Goal: Task Accomplishment & Management: Complete application form

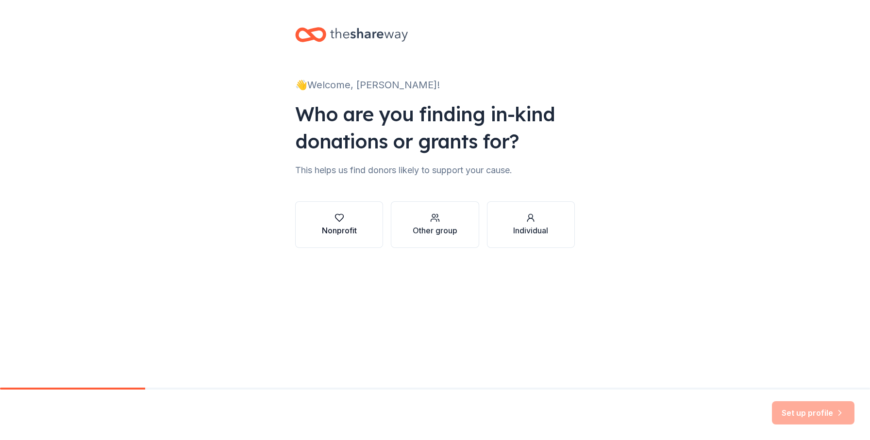
click at [339, 224] on div "Nonprofit" at bounding box center [339, 224] width 35 height 23
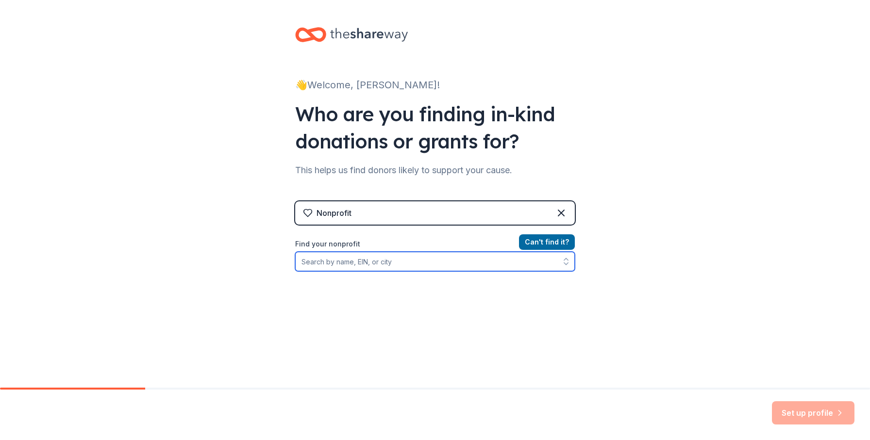
click at [333, 261] on input "Find your nonprofit" at bounding box center [435, 261] width 280 height 19
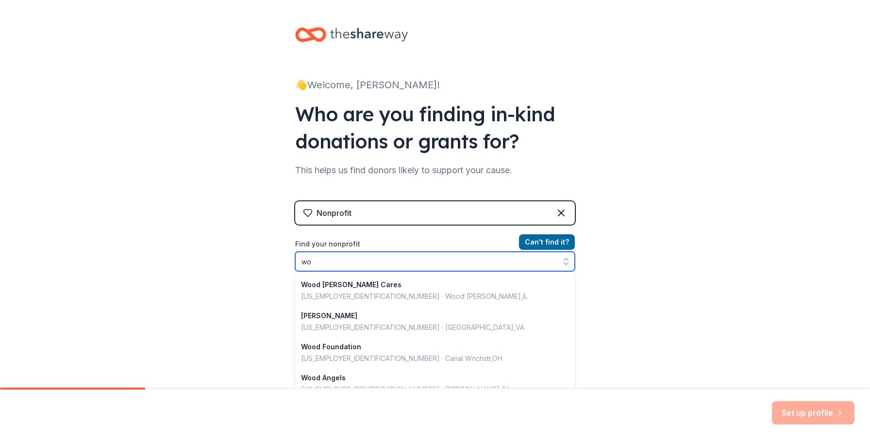
type input "w"
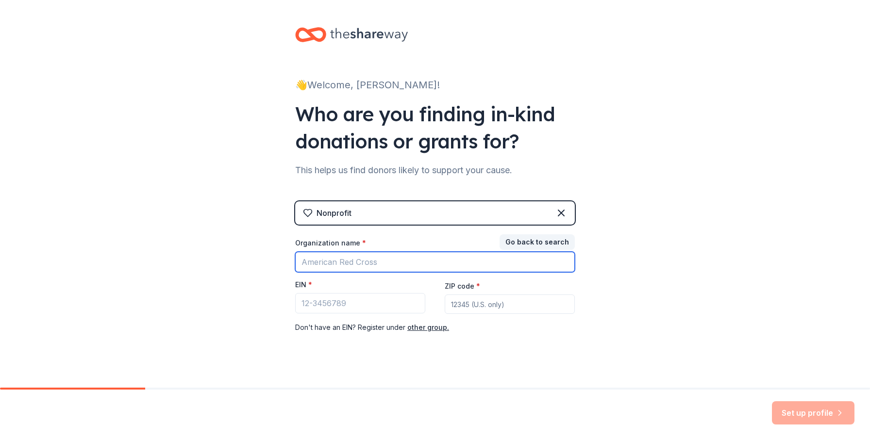
click at [330, 268] on input "Organization name *" at bounding box center [435, 262] width 280 height 20
type input "wedgewood school pta"
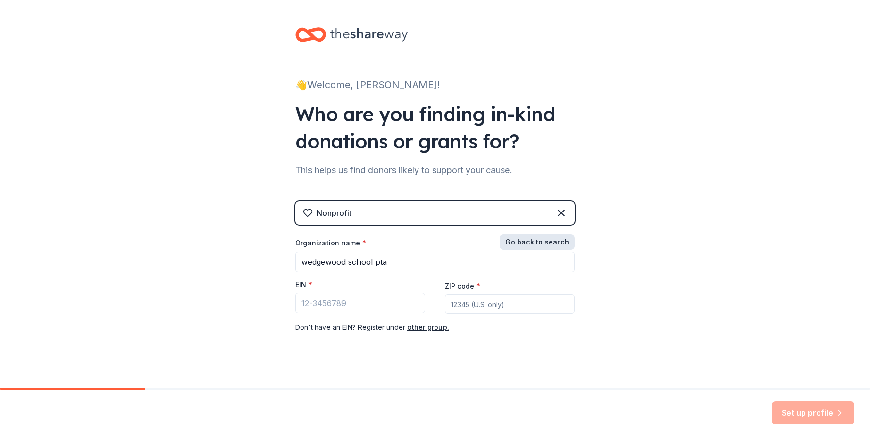
click at [531, 238] on button "Go back to search" at bounding box center [537, 242] width 75 height 16
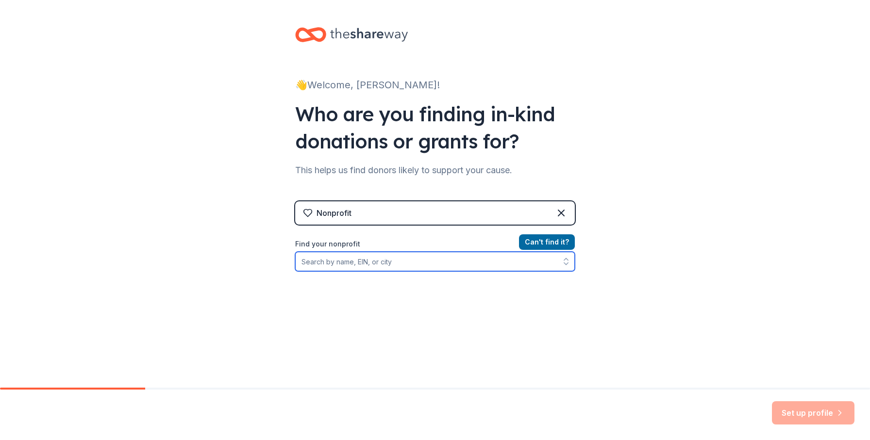
click at [358, 261] on input "Find your nonprofit" at bounding box center [435, 261] width 280 height 19
click at [324, 263] on input "[GEOGRAPHIC_DATA]" at bounding box center [435, 261] width 280 height 19
type input "[GEOGRAPHIC_DATA]"
click at [403, 261] on input "[GEOGRAPHIC_DATA]" at bounding box center [435, 261] width 280 height 19
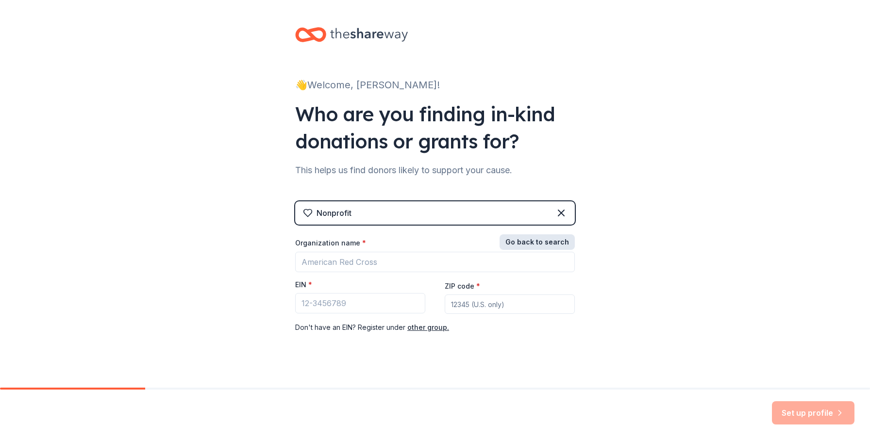
click at [551, 240] on button "Go back to search" at bounding box center [537, 242] width 75 height 16
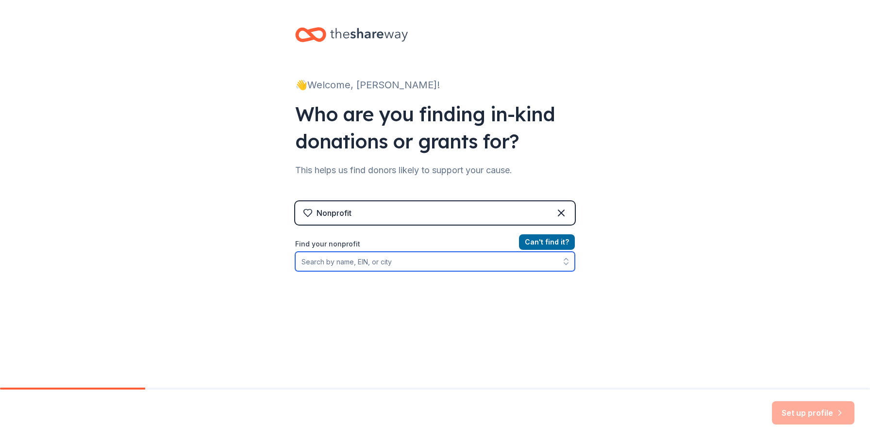
click at [393, 264] on input "Find your nonprofit" at bounding box center [435, 261] width 280 height 19
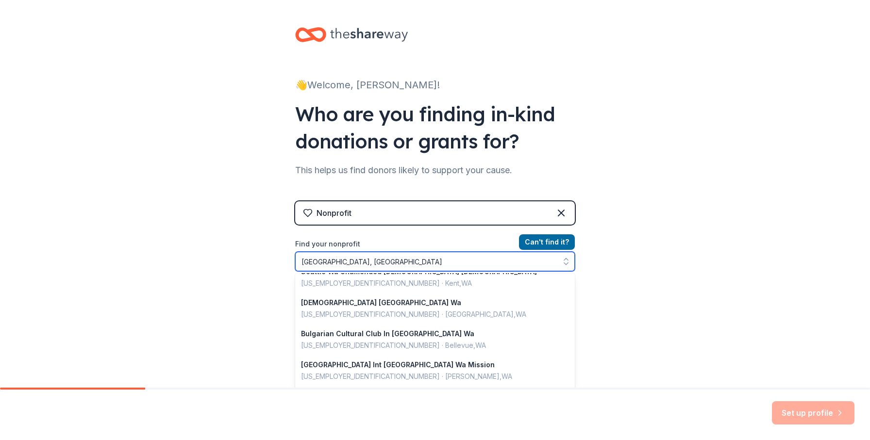
scroll to position [170, 0]
click at [309, 263] on input "[GEOGRAPHIC_DATA], [GEOGRAPHIC_DATA]" at bounding box center [435, 261] width 280 height 19
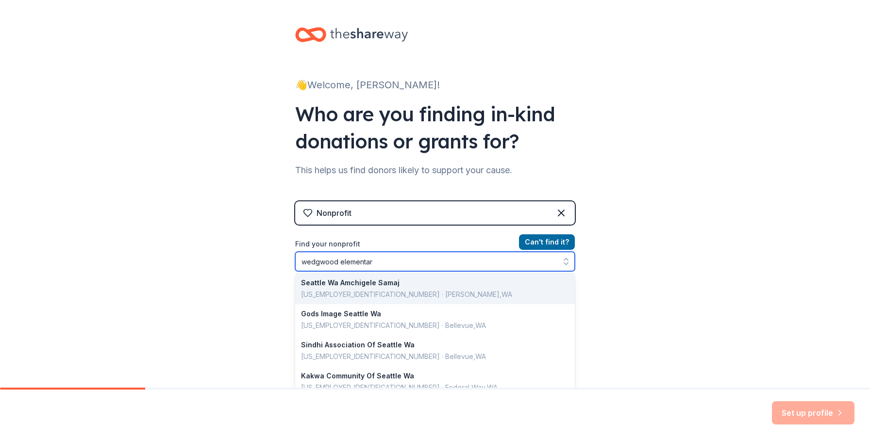
type input "[GEOGRAPHIC_DATA]"
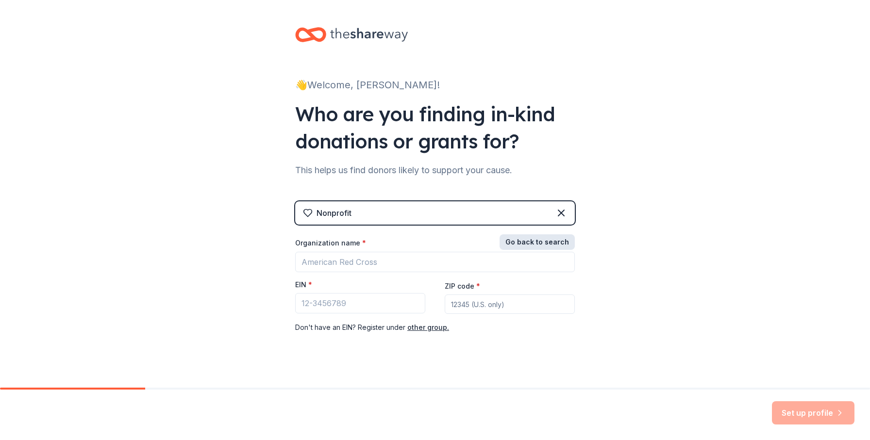
click at [527, 241] on button "Go back to search" at bounding box center [537, 242] width 75 height 16
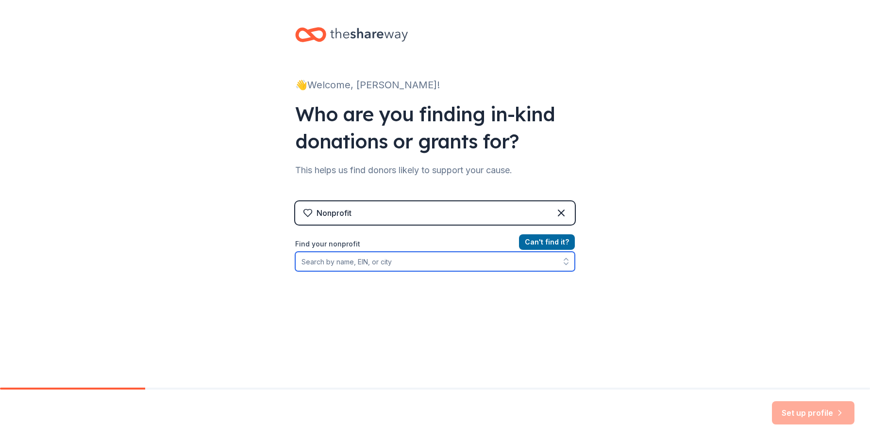
click at [343, 264] on input "Find your nonprofit" at bounding box center [435, 261] width 280 height 19
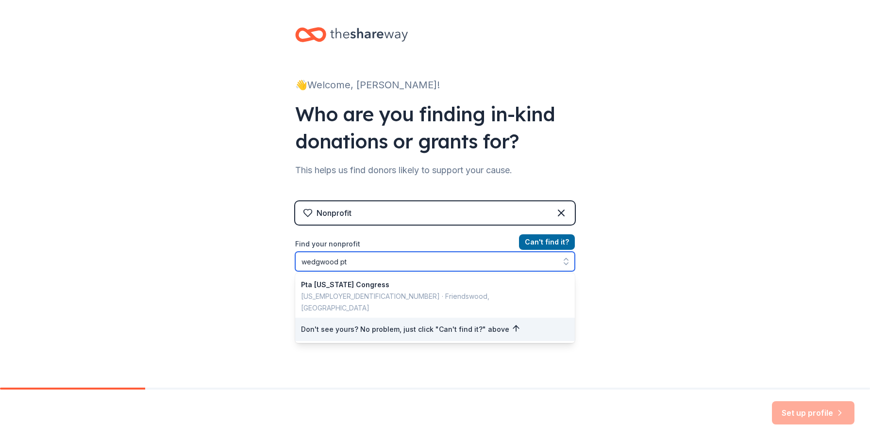
type input "wedgwood pta"
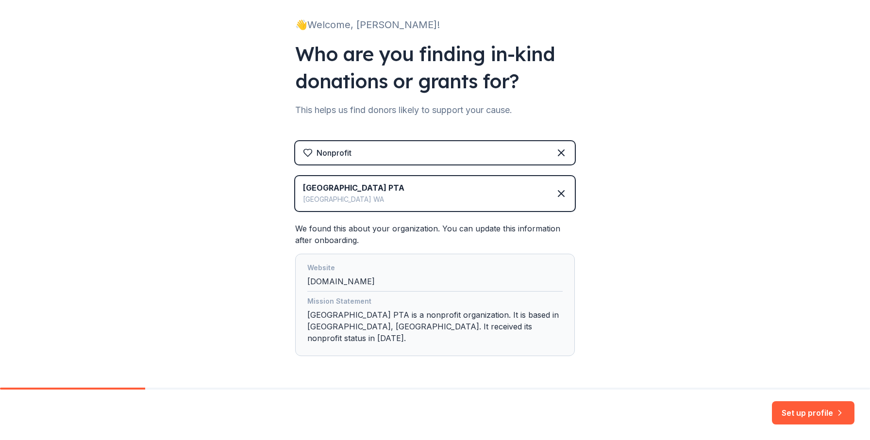
scroll to position [83, 0]
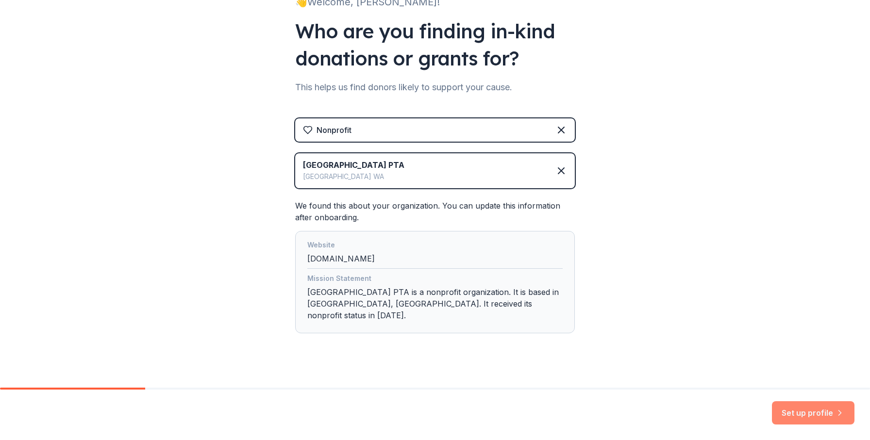
click at [795, 416] on button "Set up profile" at bounding box center [813, 413] width 83 height 23
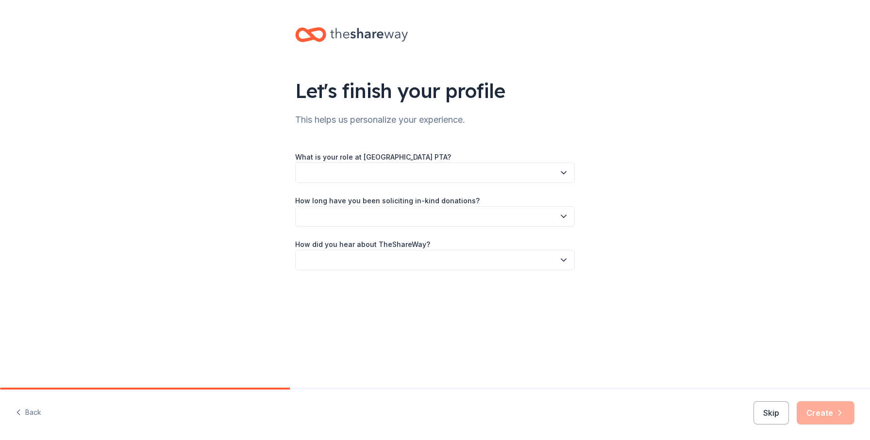
click at [563, 173] on icon "button" at bounding box center [564, 173] width 10 height 10
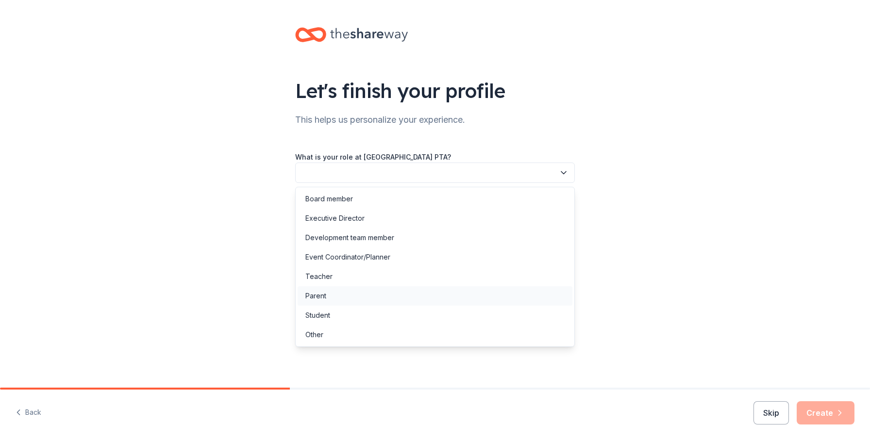
click at [523, 292] on div "Parent" at bounding box center [435, 295] width 275 height 19
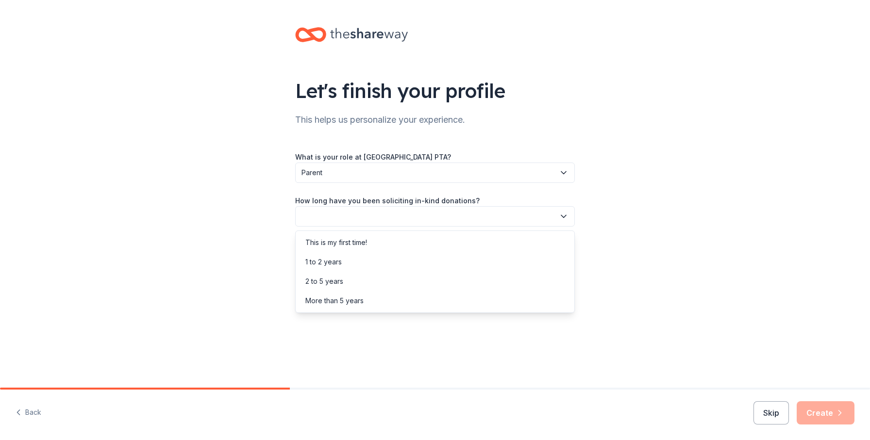
click at [560, 218] on icon "button" at bounding box center [564, 217] width 10 height 10
click at [555, 238] on div "This is my first time!" at bounding box center [435, 242] width 275 height 19
click at [561, 262] on icon "button" at bounding box center [564, 260] width 10 height 10
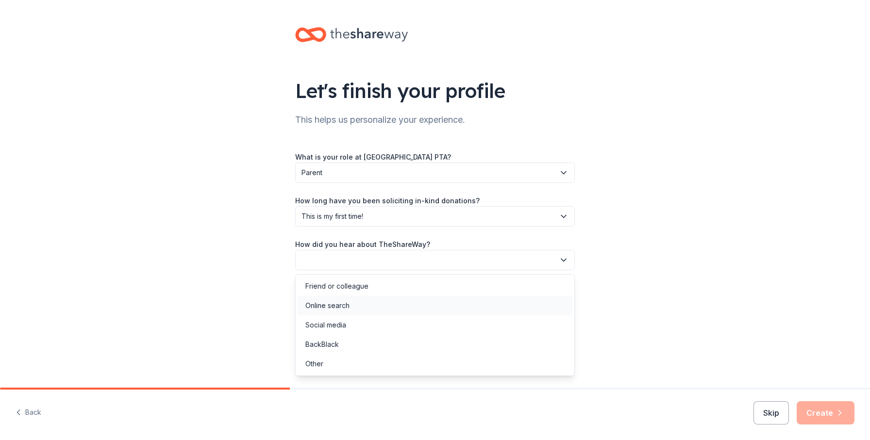
click at [551, 301] on div "Online search" at bounding box center [435, 305] width 275 height 19
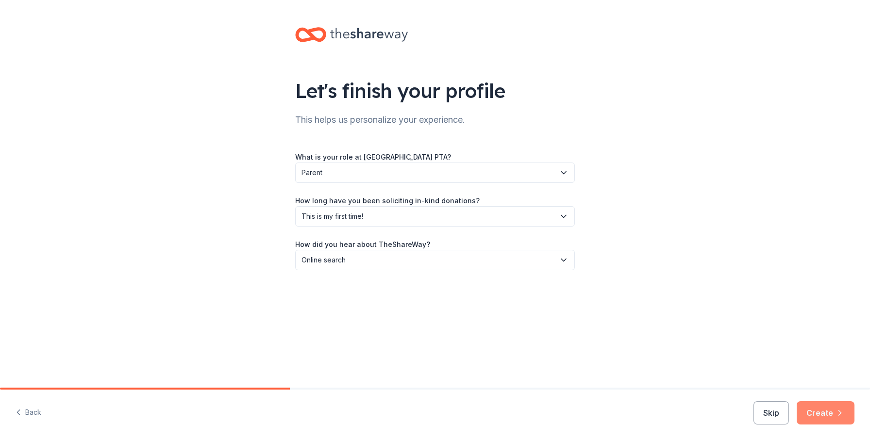
click at [818, 408] on button "Create" at bounding box center [826, 413] width 58 height 23
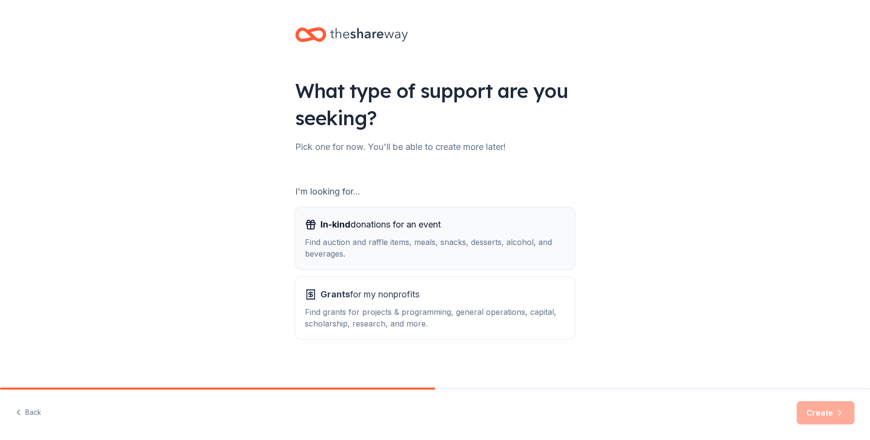
click at [486, 233] on div "In-kind donations for an event Find auction and raffle items, meals, snacks, de…" at bounding box center [435, 238] width 260 height 43
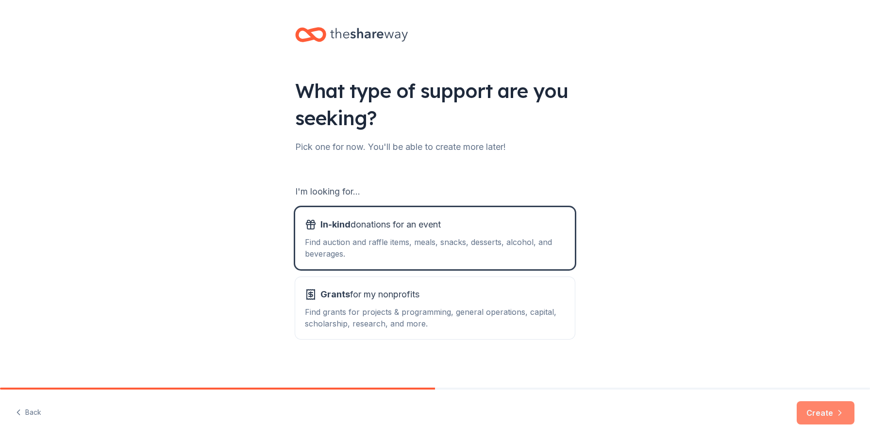
click at [822, 412] on button "Create" at bounding box center [826, 413] width 58 height 23
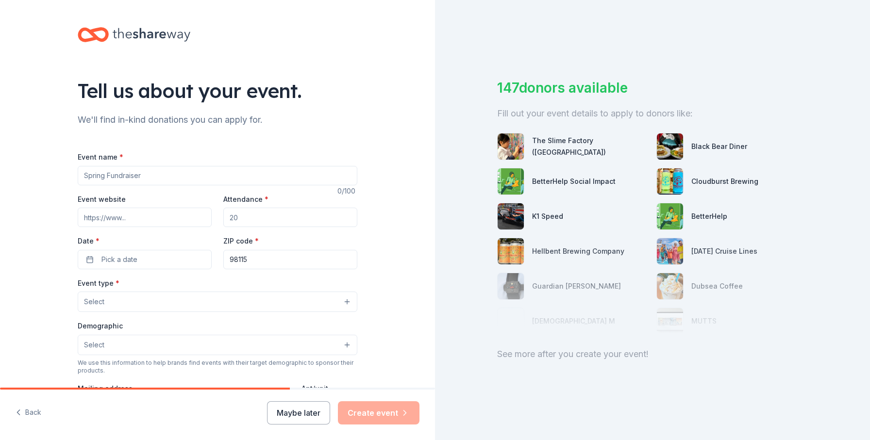
click at [117, 174] on input "Event name *" at bounding box center [218, 175] width 280 height 19
type input "Spring auction"
type input "500"
click at [114, 260] on span "Pick a date" at bounding box center [119, 260] width 36 height 12
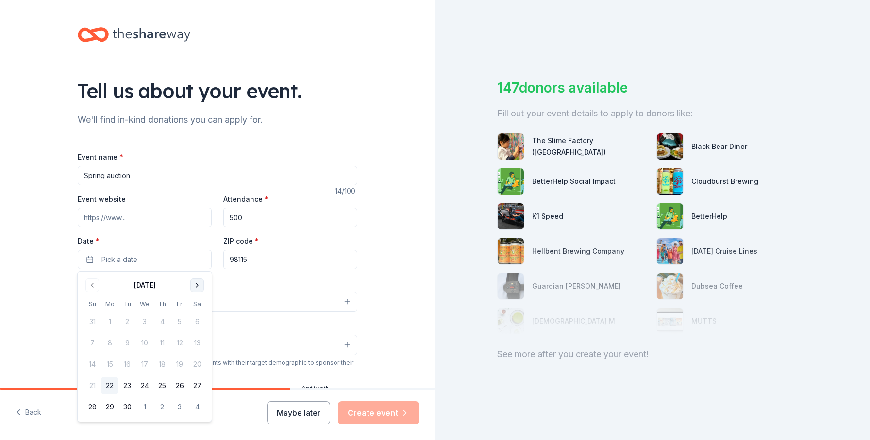
click at [197, 289] on button "Go to next month" at bounding box center [197, 286] width 14 height 14
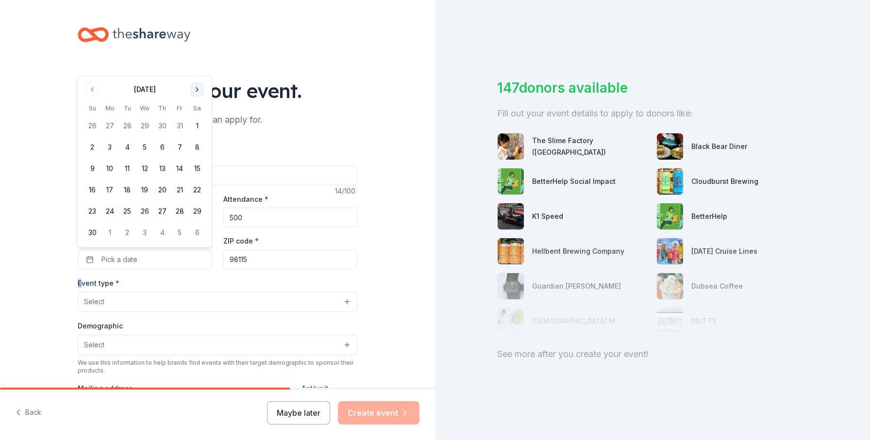
click at [197, 289] on div "Event type * Select" at bounding box center [218, 294] width 280 height 35
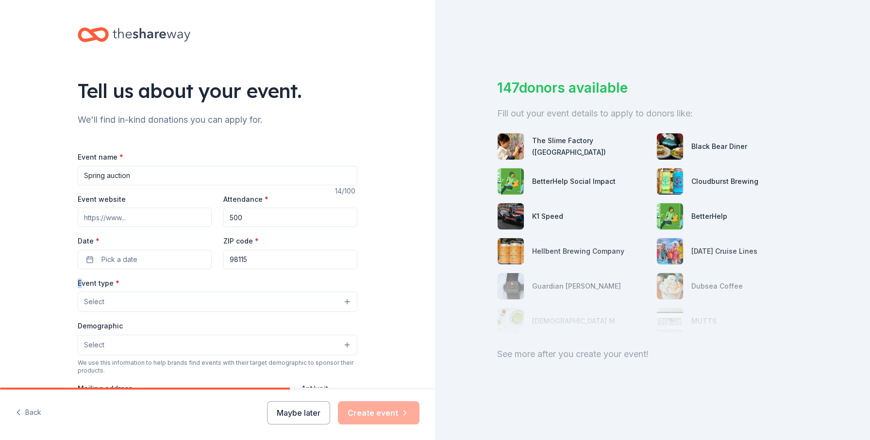
click at [197, 289] on div "Event type * Select" at bounding box center [218, 294] width 280 height 35
click at [167, 253] on button "Pick a date" at bounding box center [145, 259] width 134 height 19
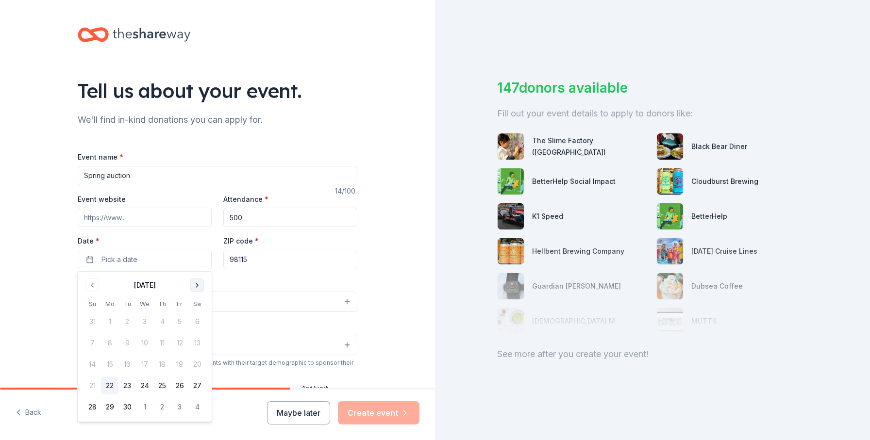
click at [199, 283] on button "Go to next month" at bounding box center [197, 286] width 14 height 14
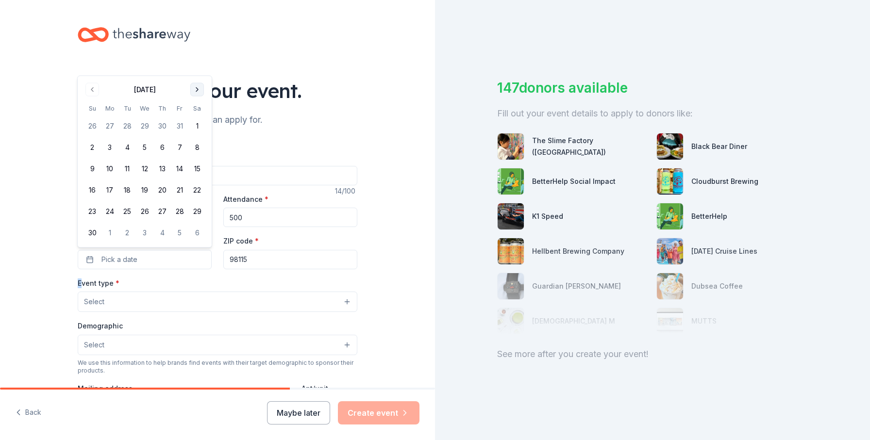
click at [199, 283] on div "Event type * Select" at bounding box center [218, 294] width 280 height 35
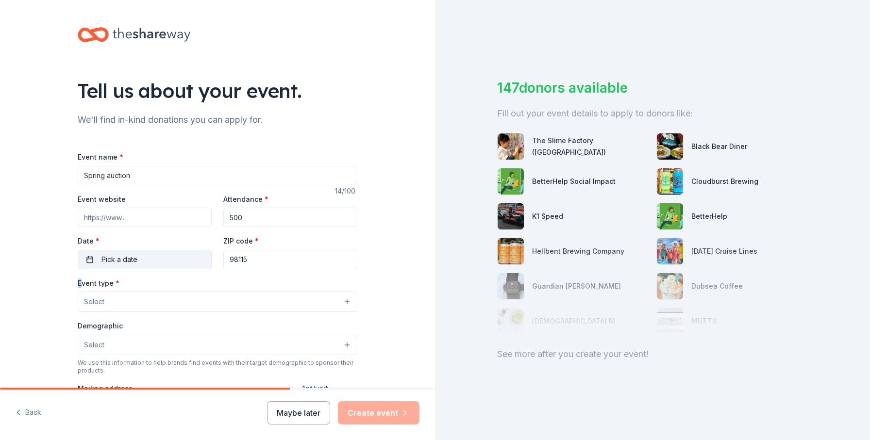
click at [193, 259] on button "Pick a date" at bounding box center [145, 259] width 134 height 19
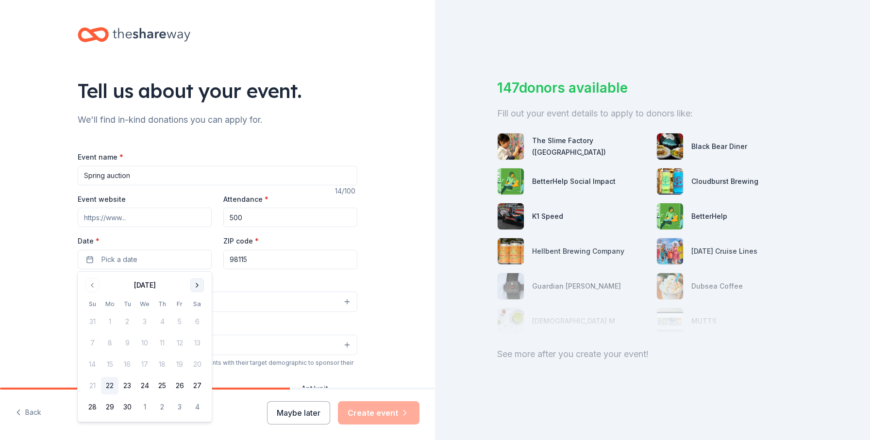
click at [197, 284] on button "Go to next month" at bounding box center [197, 286] width 14 height 14
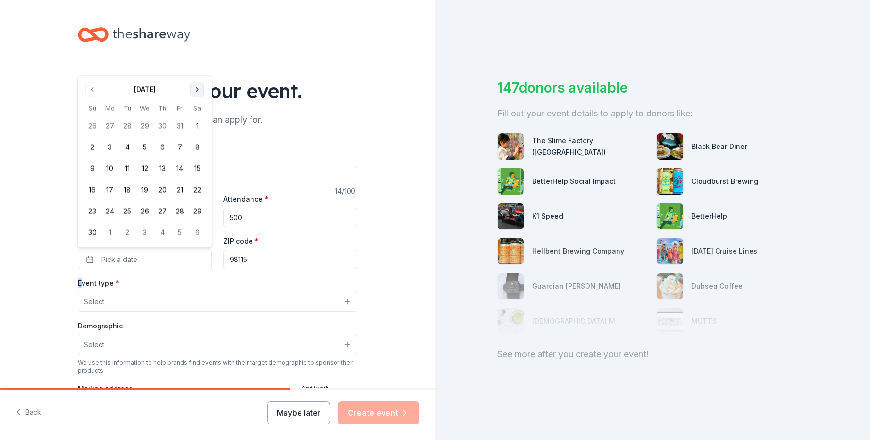
click at [195, 89] on button "Go to next month" at bounding box center [197, 90] width 14 height 14
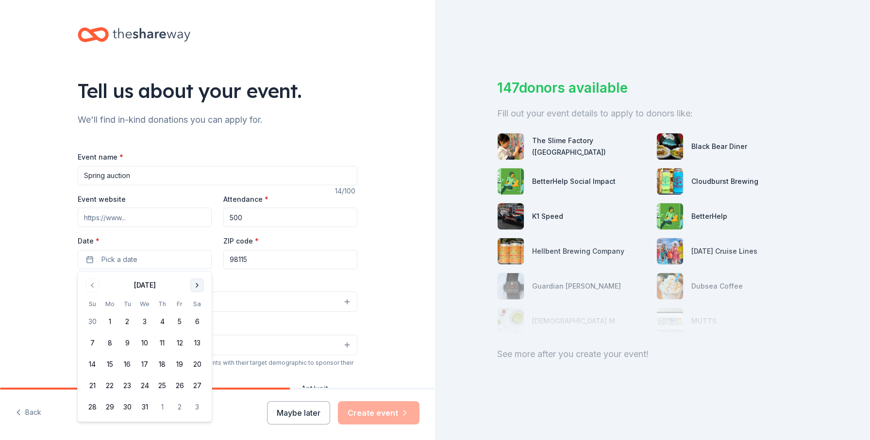
click at [199, 288] on button "Go to next month" at bounding box center [197, 286] width 14 height 14
click at [194, 342] on button "14" at bounding box center [196, 343] width 17 height 17
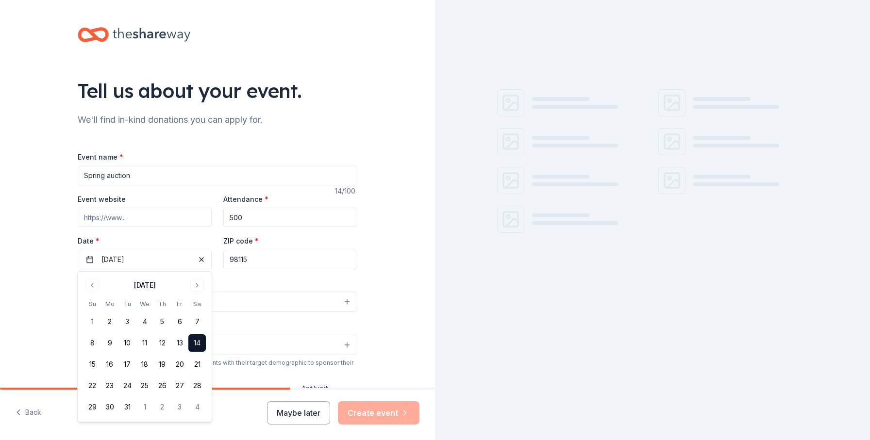
click at [263, 283] on div "Event type * Select" at bounding box center [218, 294] width 280 height 35
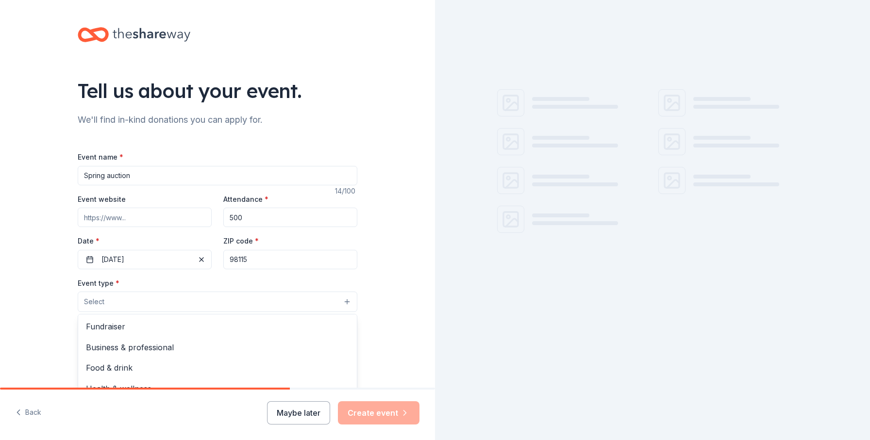
click at [268, 300] on button "Select" at bounding box center [218, 302] width 280 height 20
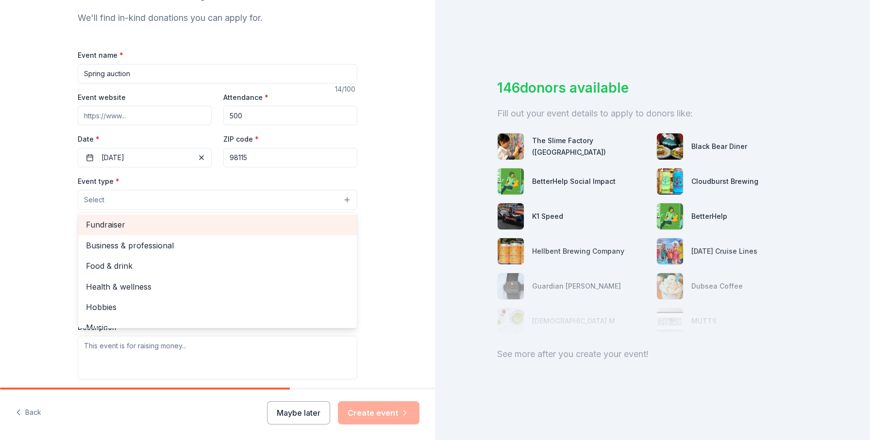
click at [117, 223] on span "Fundraiser" at bounding box center [217, 224] width 263 height 13
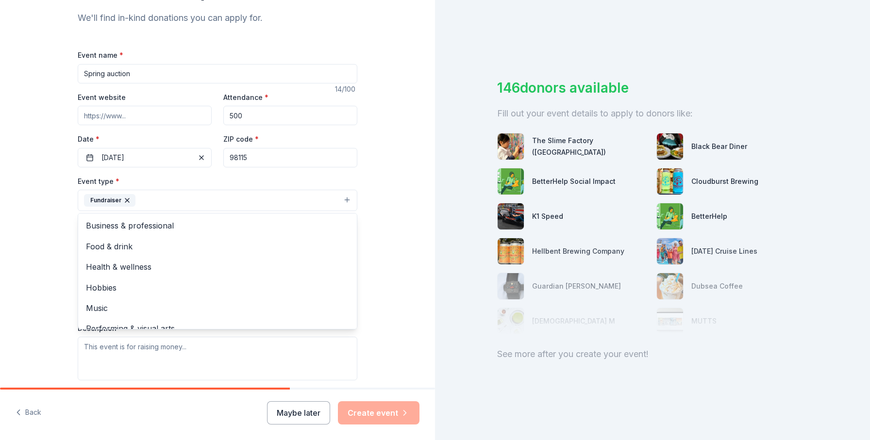
click at [46, 260] on div "Tell us about your event. We'll find in-kind donations you can apply for. Event…" at bounding box center [217, 221] width 435 height 647
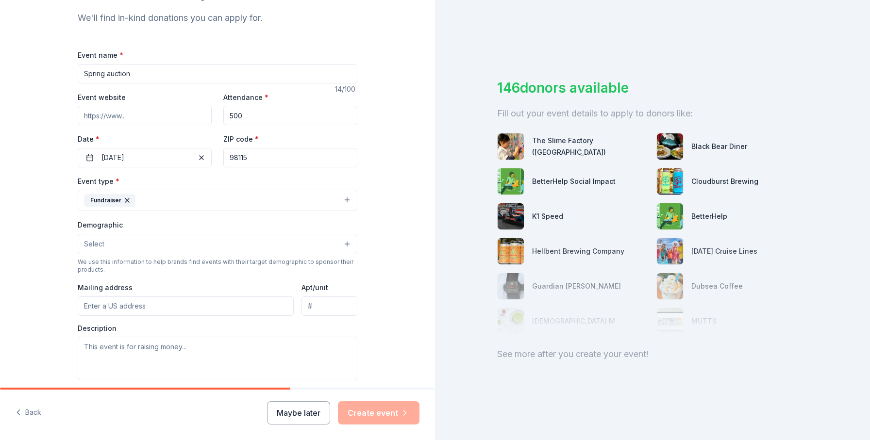
click at [105, 246] on button "Select" at bounding box center [218, 244] width 280 height 20
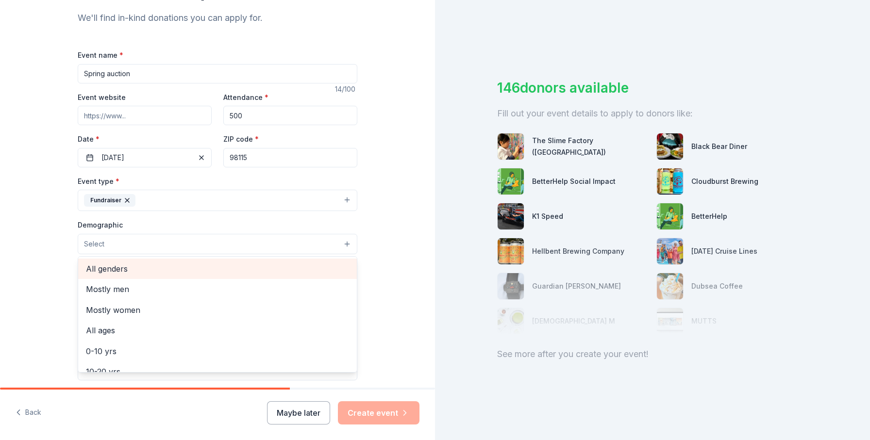
click at [106, 269] on span "All genders" at bounding box center [217, 269] width 263 height 13
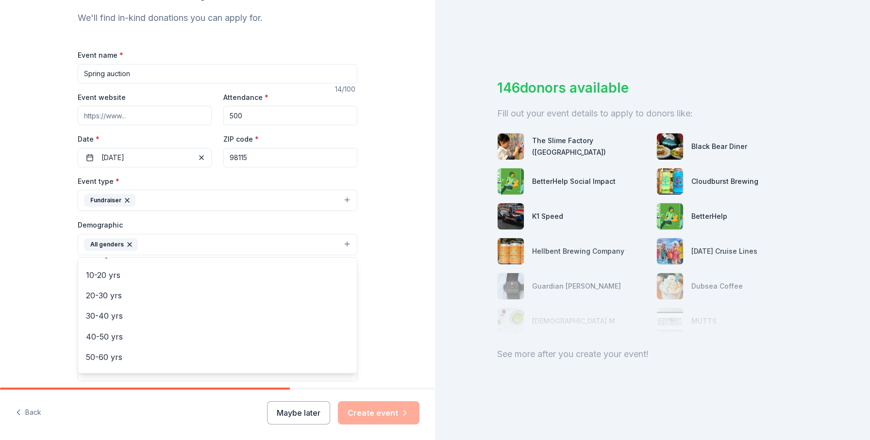
scroll to position [79, 0]
click at [101, 337] on span "40-50 yrs" at bounding box center [217, 335] width 263 height 13
click at [32, 324] on div "Tell us about your event. We'll find in-kind donations you can apply for. Event…" at bounding box center [217, 222] width 435 height 648
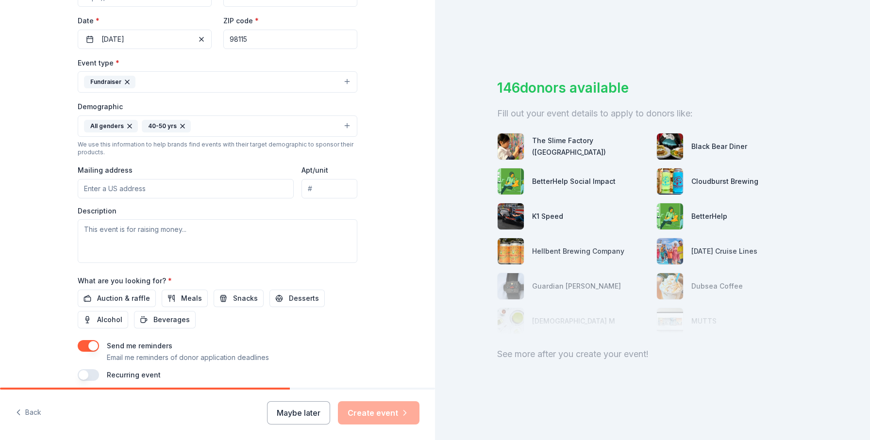
scroll to position [260, 0]
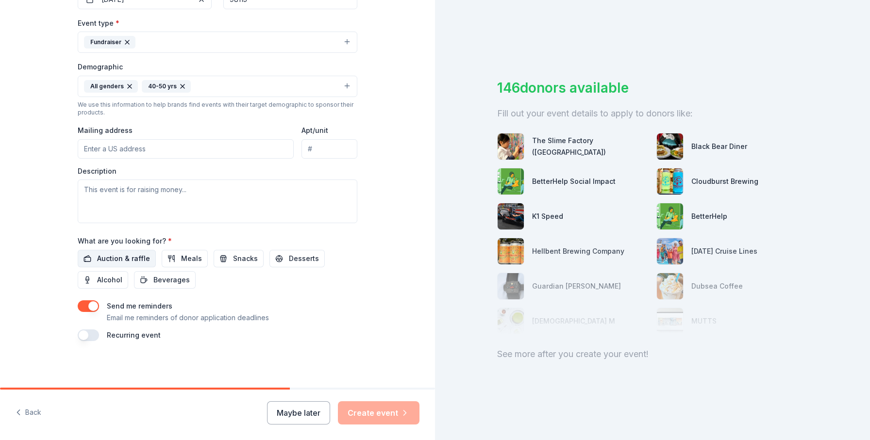
click at [113, 258] on span "Auction & raffle" at bounding box center [123, 259] width 53 height 12
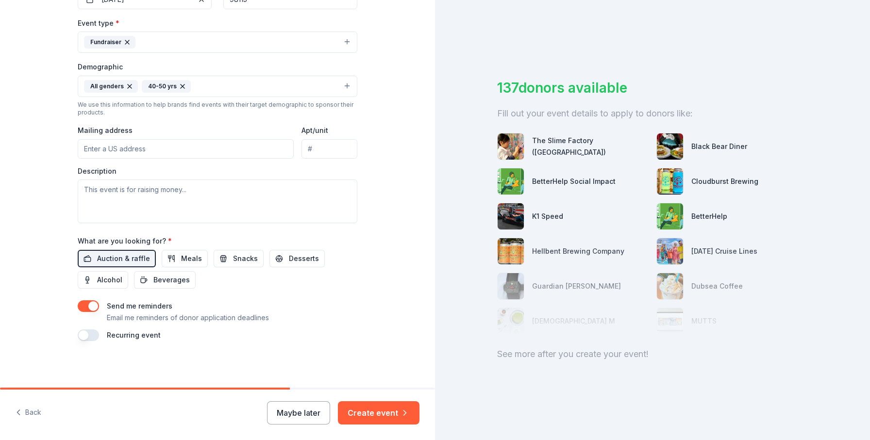
click at [82, 304] on button "button" at bounding box center [88, 307] width 21 height 12
click at [370, 413] on button "Create event" at bounding box center [379, 413] width 82 height 23
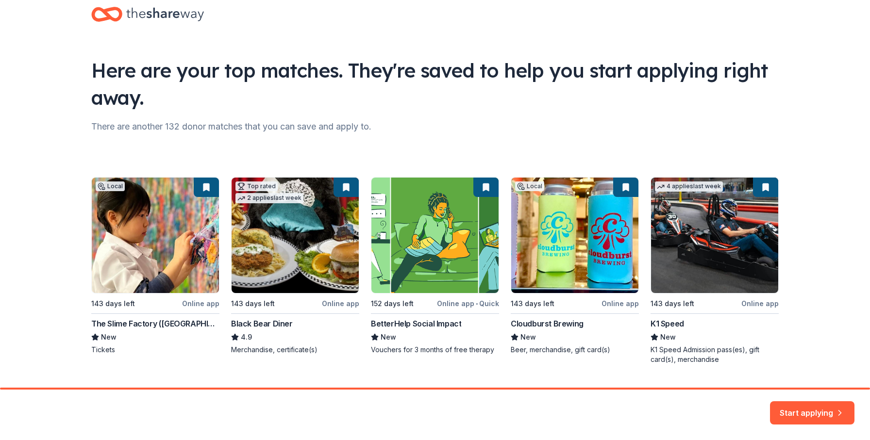
scroll to position [44, 0]
